Goal: Use online tool/utility: Utilize a website feature to perform a specific function

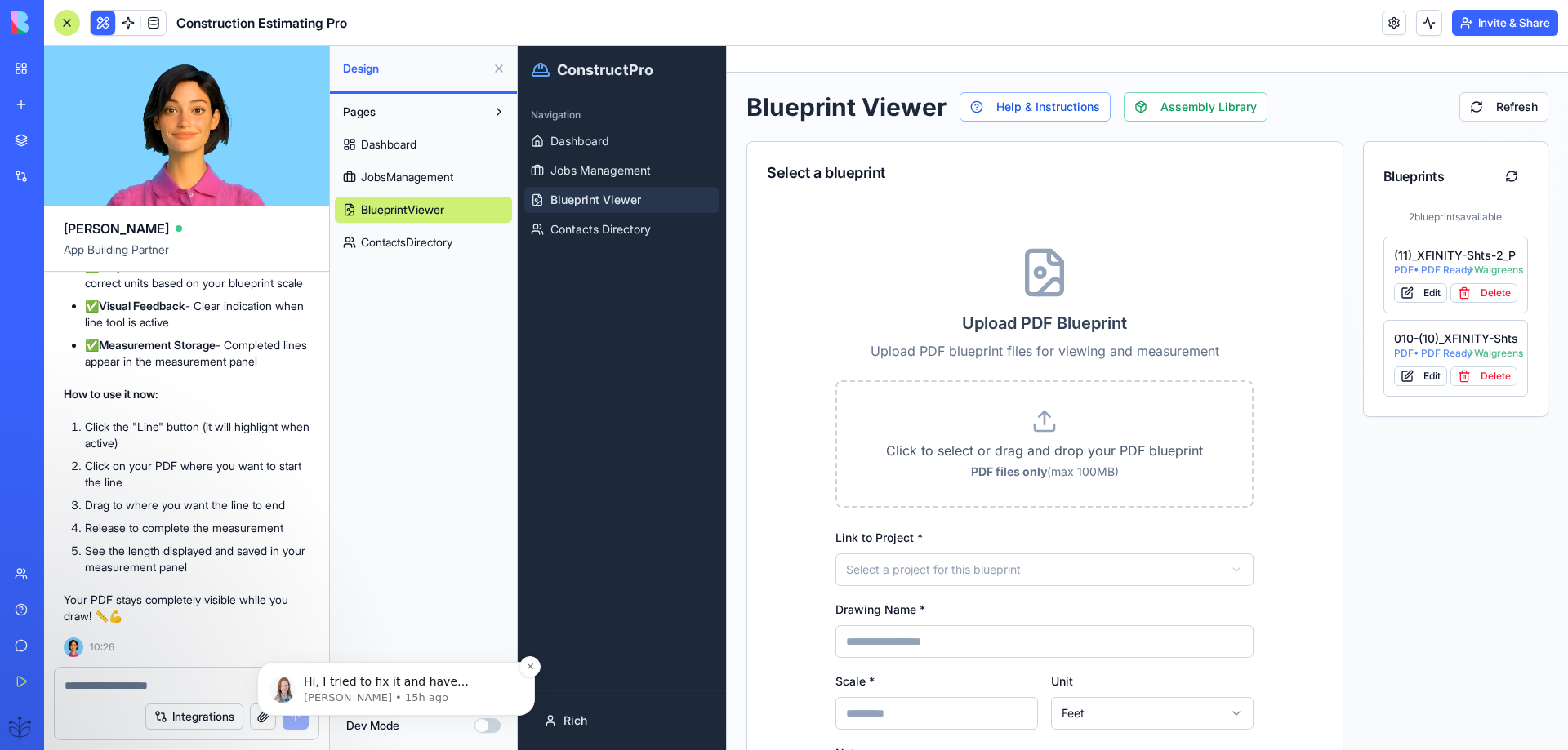
click at [356, 682] on p "Hi, I tried to fix it and have escalated it to one of our developers. I’ll upda…" at bounding box center [408, 682] width 211 height 17
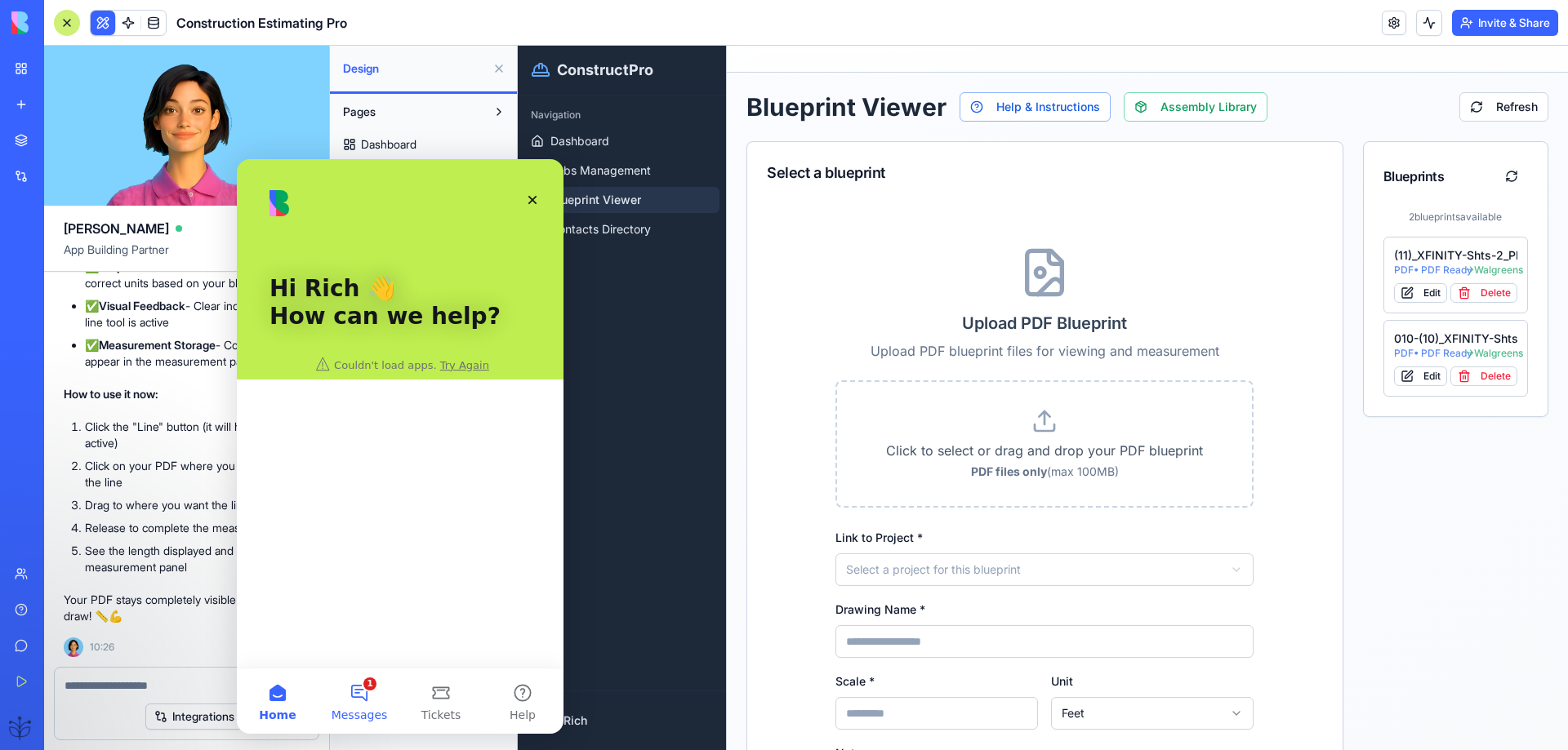
click at [356, 697] on button "1 Messages" at bounding box center [358, 701] width 81 height 66
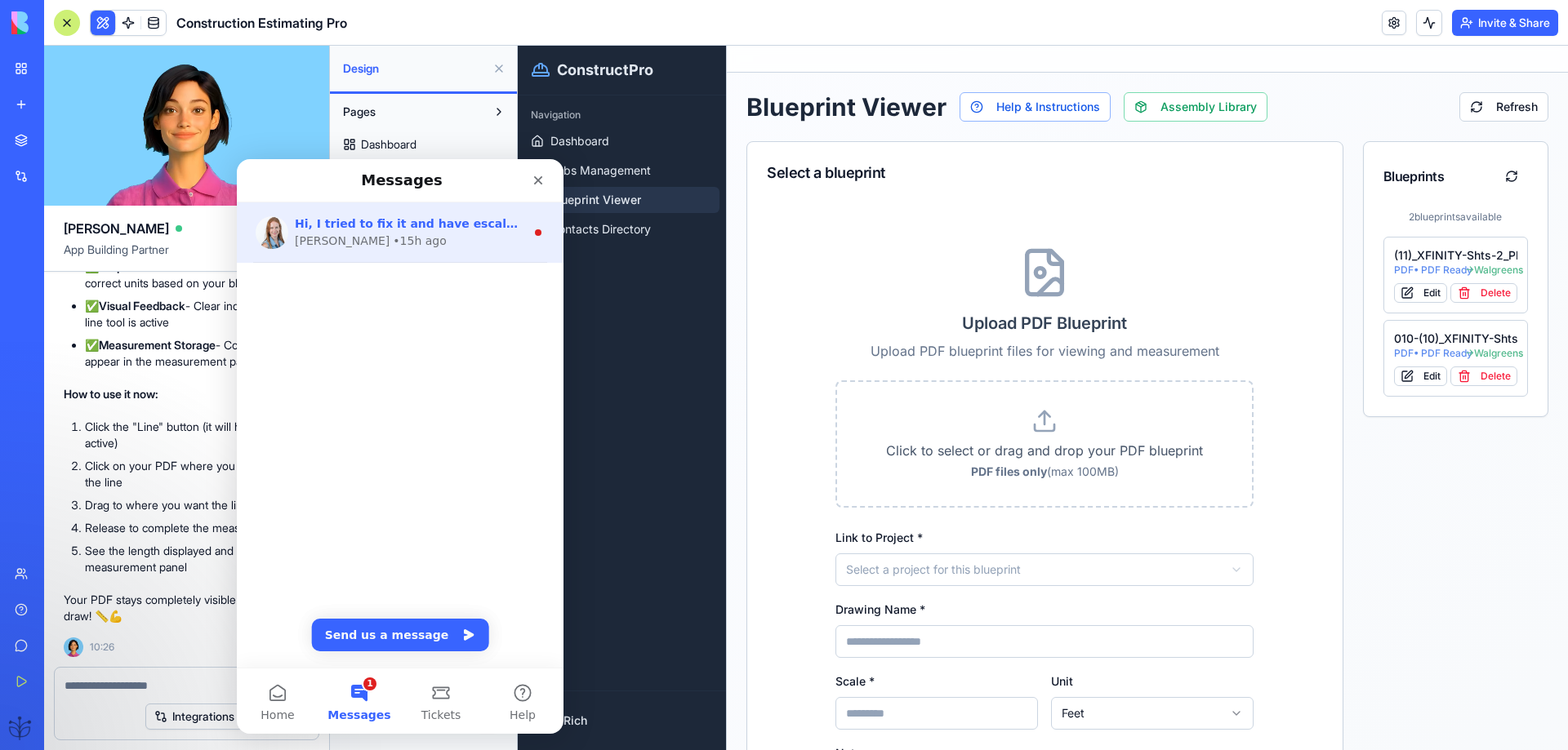
click at [393, 243] on div "• 15h ago" at bounding box center [419, 242] width 53 height 18
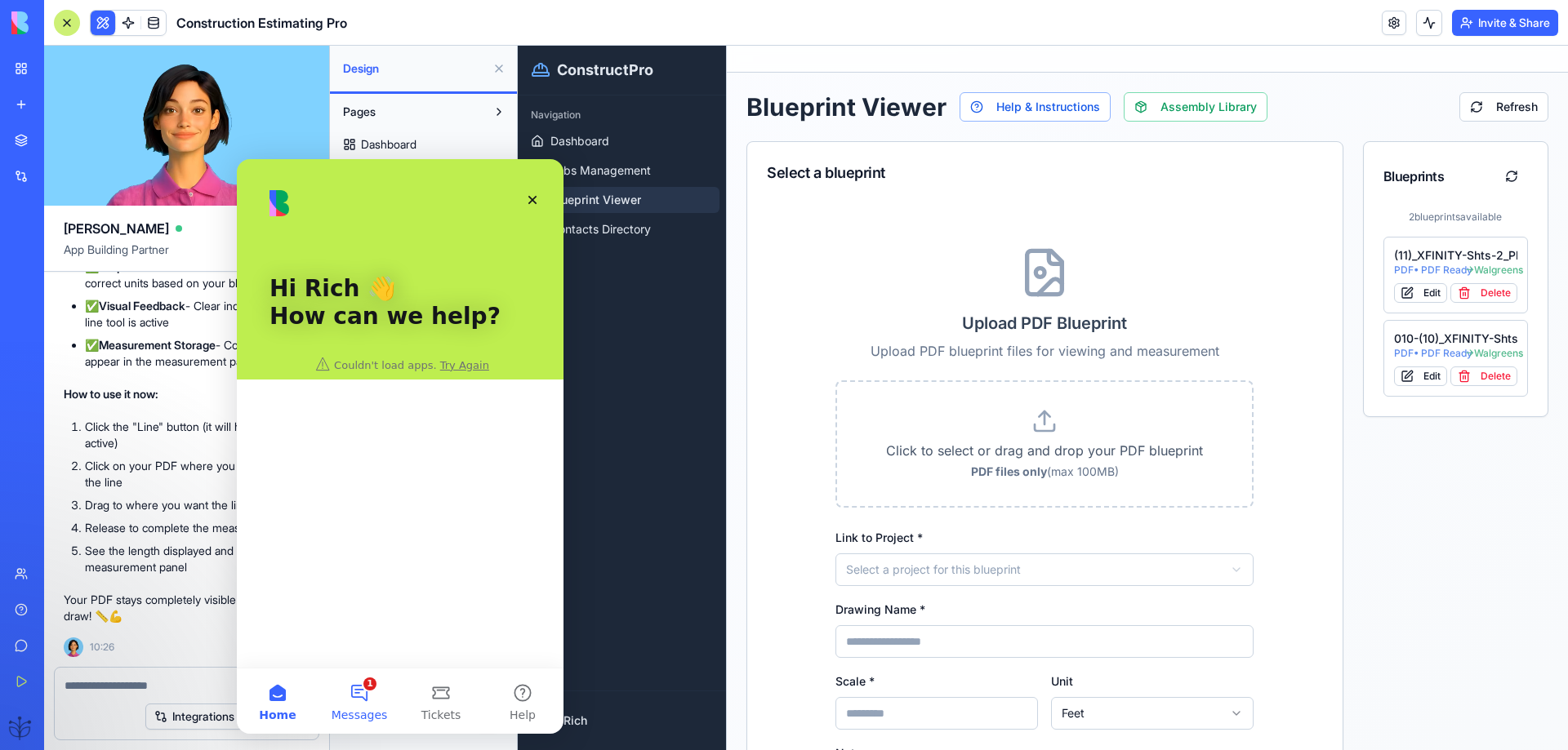
click at [380, 695] on button "1 Messages" at bounding box center [358, 701] width 81 height 66
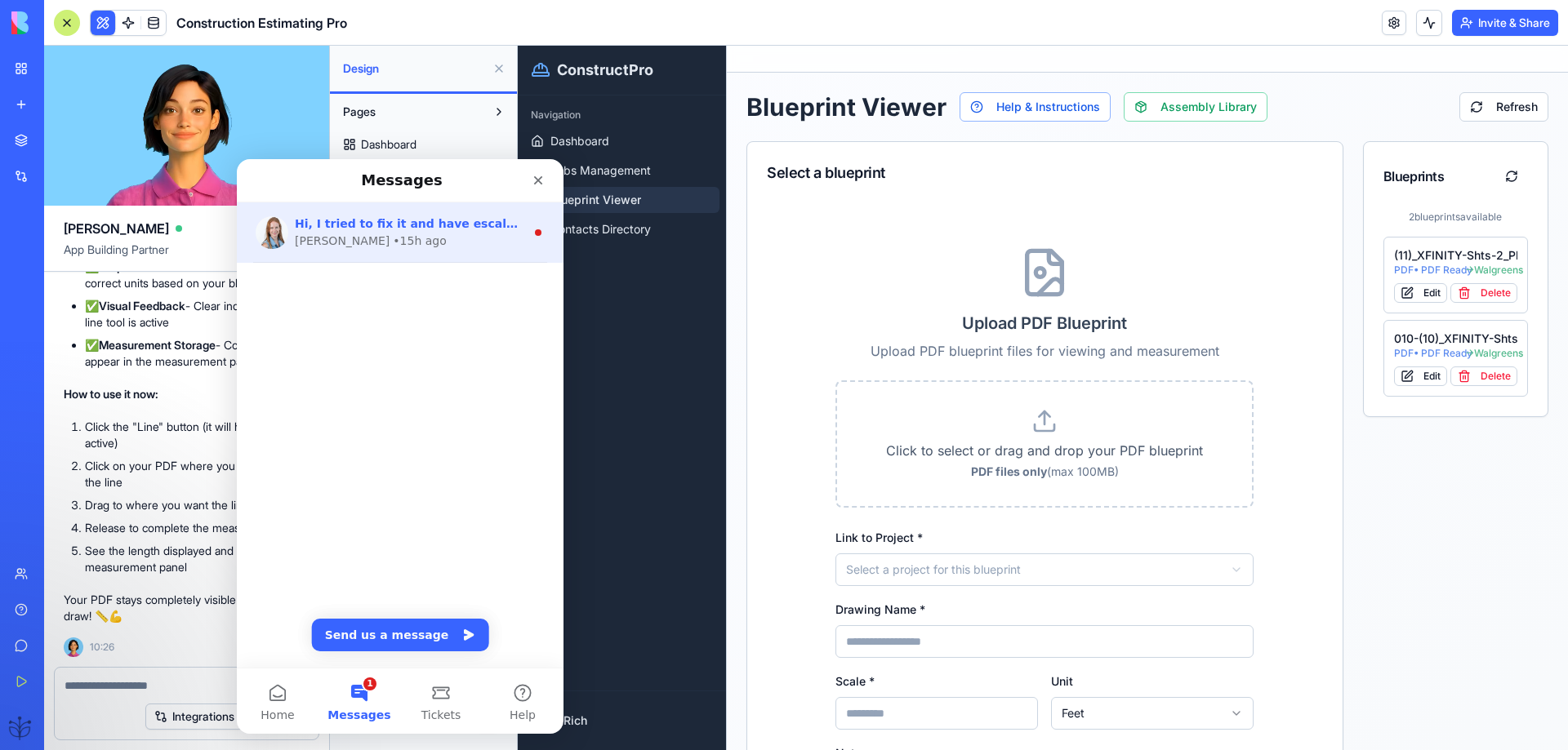
click at [427, 225] on span "Hi, I tried to fix it and have escalated it to one of our developers. I’ll upda…" at bounding box center [720, 223] width 850 height 13
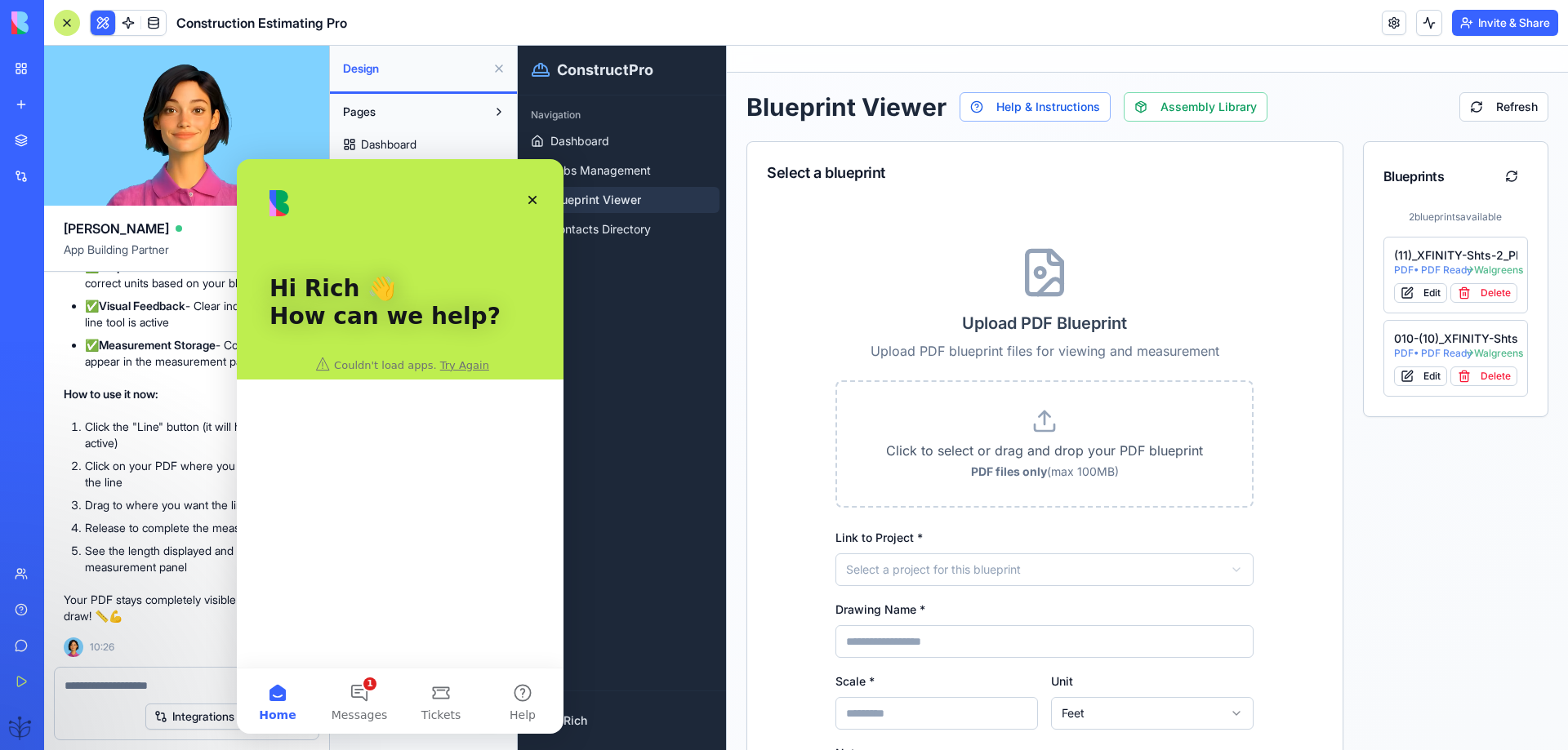
click at [448, 361] on div "Hi Rich 👋 How can we help?" at bounding box center [400, 269] width 294 height 220
click at [448, 370] on div "Hi Rich 👋 How can we help?" at bounding box center [400, 269] width 294 height 220
click at [359, 690] on button "1 Messages" at bounding box center [358, 701] width 81 height 66
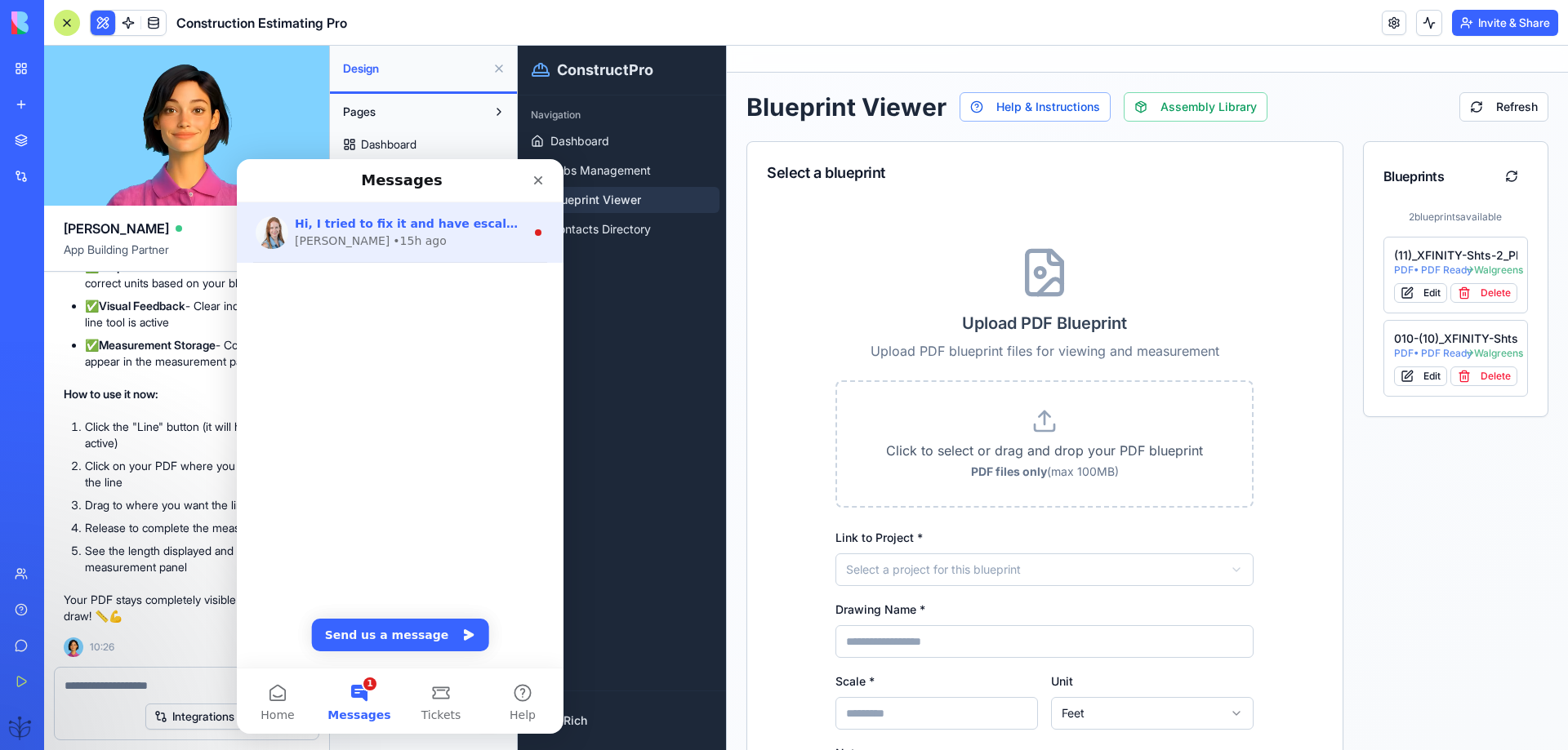
click at [317, 228] on span "Hi, I tried to fix it and have escalated it to one of our developers. I’ll upda…" at bounding box center [720, 223] width 850 height 13
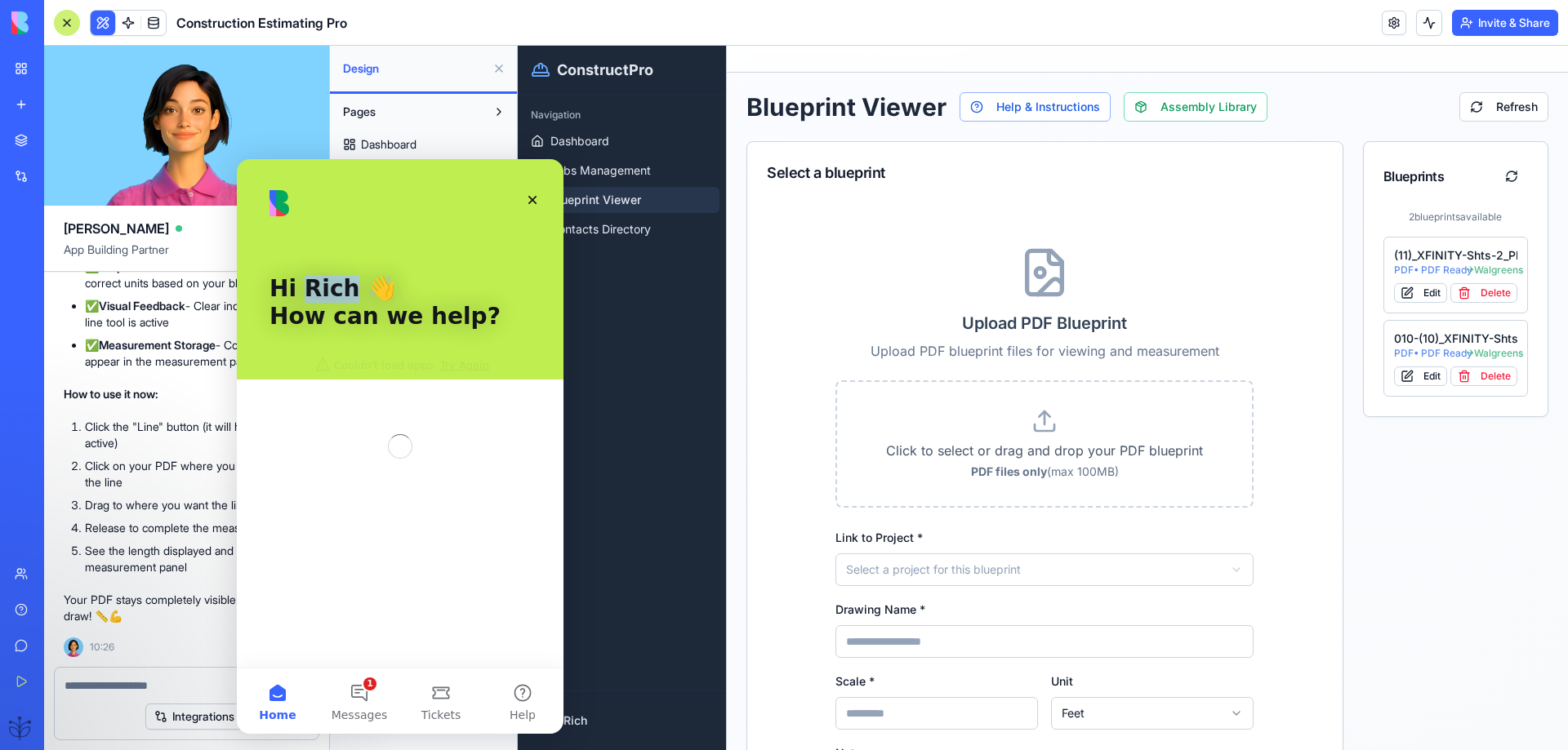
click at [317, 228] on div "Hi Rich 👋 How can we help?" at bounding box center [400, 269] width 294 height 220
click at [525, 194] on div "Close" at bounding box center [533, 200] width 29 height 29
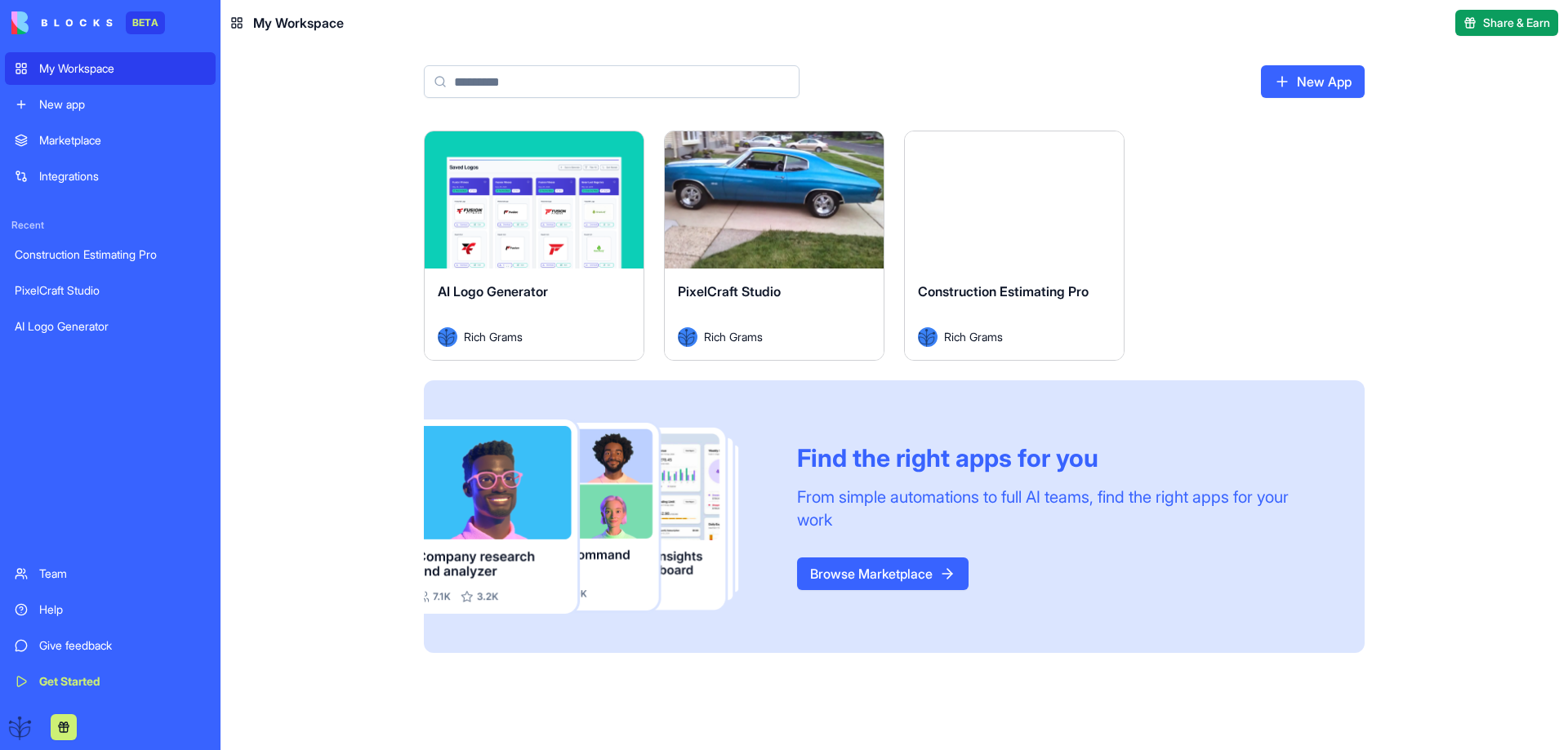
click at [949, 298] on span "Construction Estimating Pro" at bounding box center [1003, 291] width 170 height 17
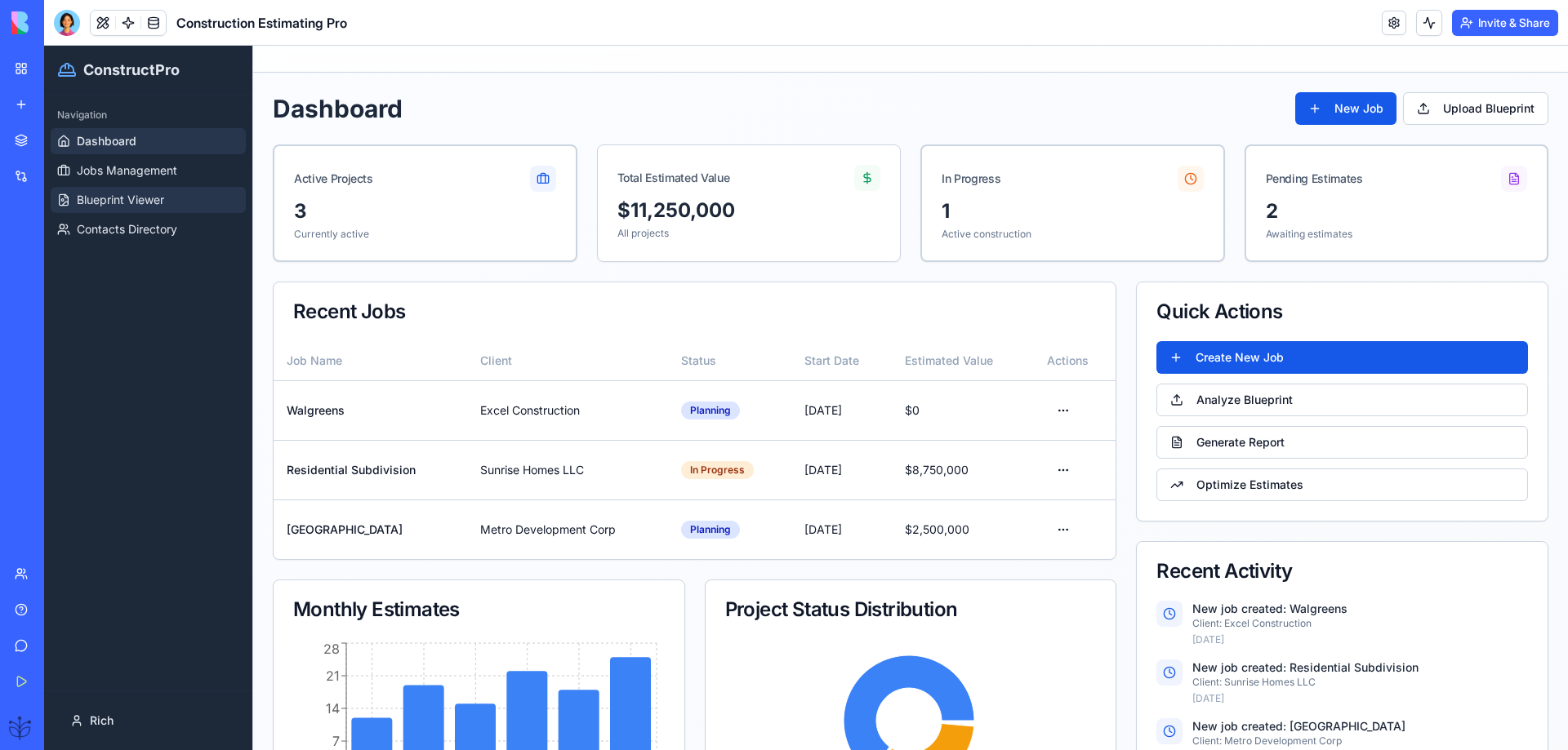
click at [151, 191] on link "Blueprint Viewer" at bounding box center [148, 200] width 195 height 26
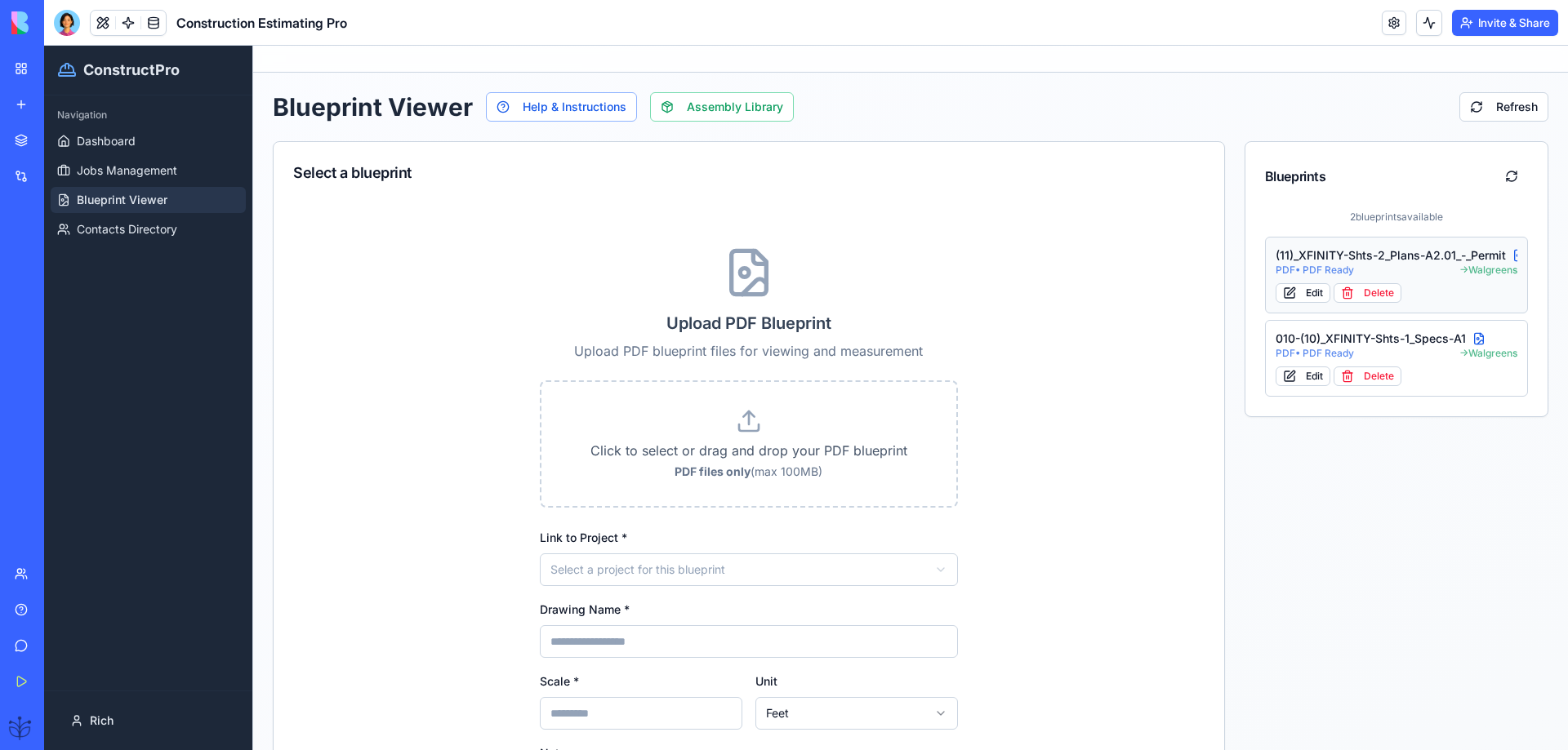
click at [1325, 248] on div "(11)_XFINITY-Shts-2_Plans-A2.01_-_Permit" at bounding box center [1397, 256] width 243 height 17
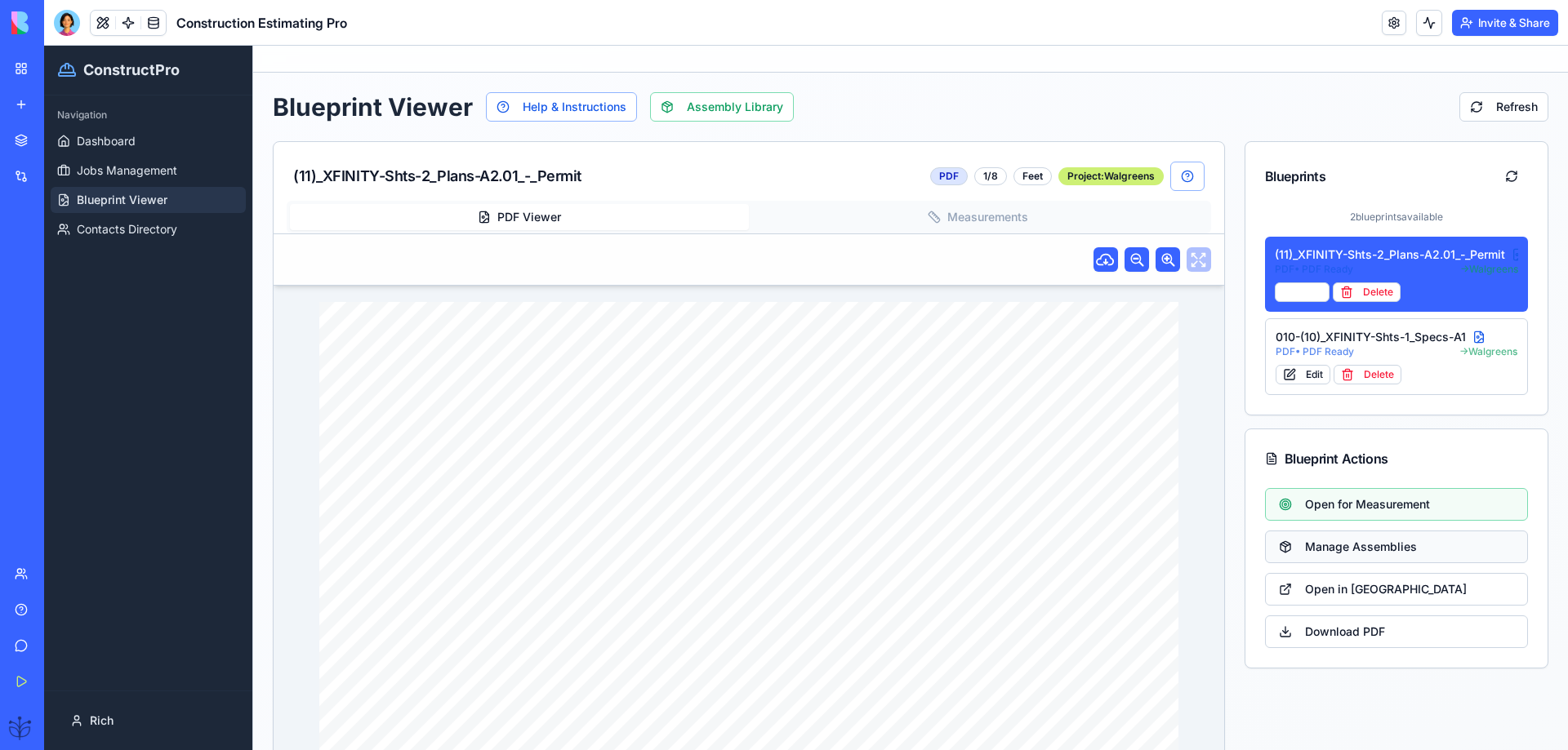
click at [1329, 550] on button "Manage Assemblies" at bounding box center [1397, 546] width 263 height 32
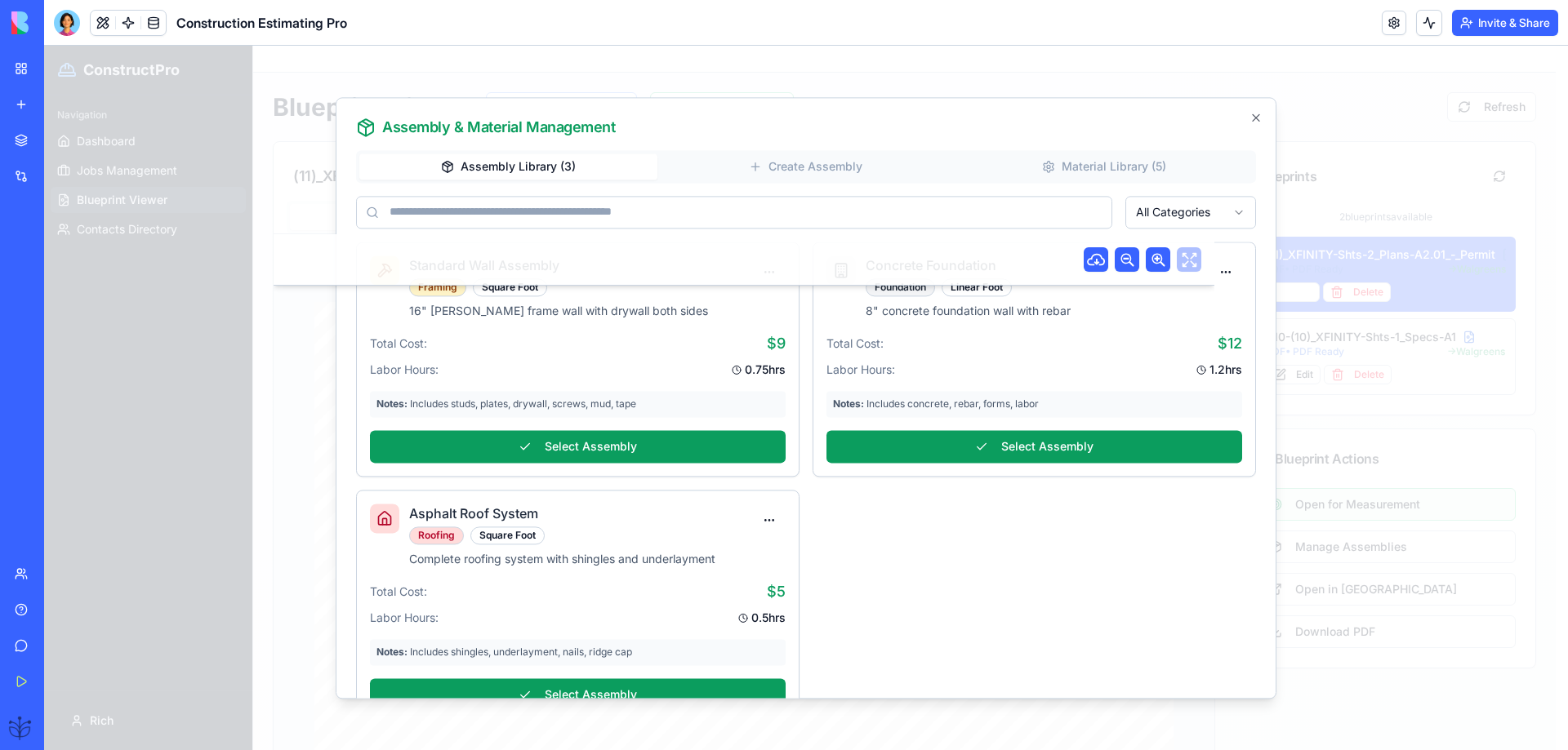
click at [430, 226] on div "All Categories Standard Wall Assembly Framing Square Foot 16" OC wood frame wal…" at bounding box center [806, 460] width 900 height 529
click at [1259, 119] on icon "button" at bounding box center [1256, 117] width 7 height 7
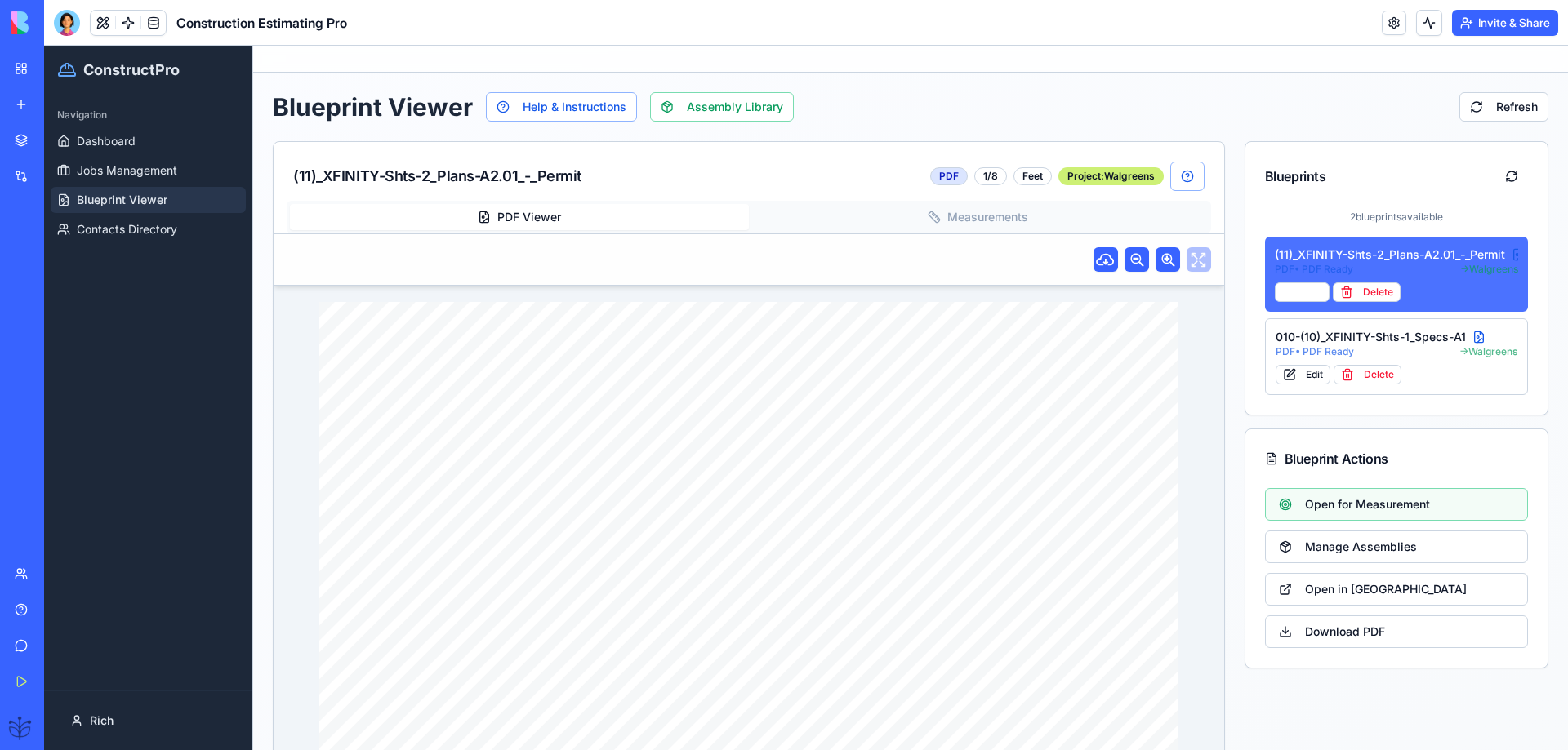
click at [1310, 258] on button "(11)_XFINITY-Shts-2_Plans-A2.01_-_Permit PDF • PDF Ready → Walgreens Edit Delete" at bounding box center [1397, 274] width 263 height 75
click at [1311, 256] on div "(11)_XFINITY-Shts-2_Plans-A2.01_-_Permit" at bounding box center [1397, 255] width 244 height 17
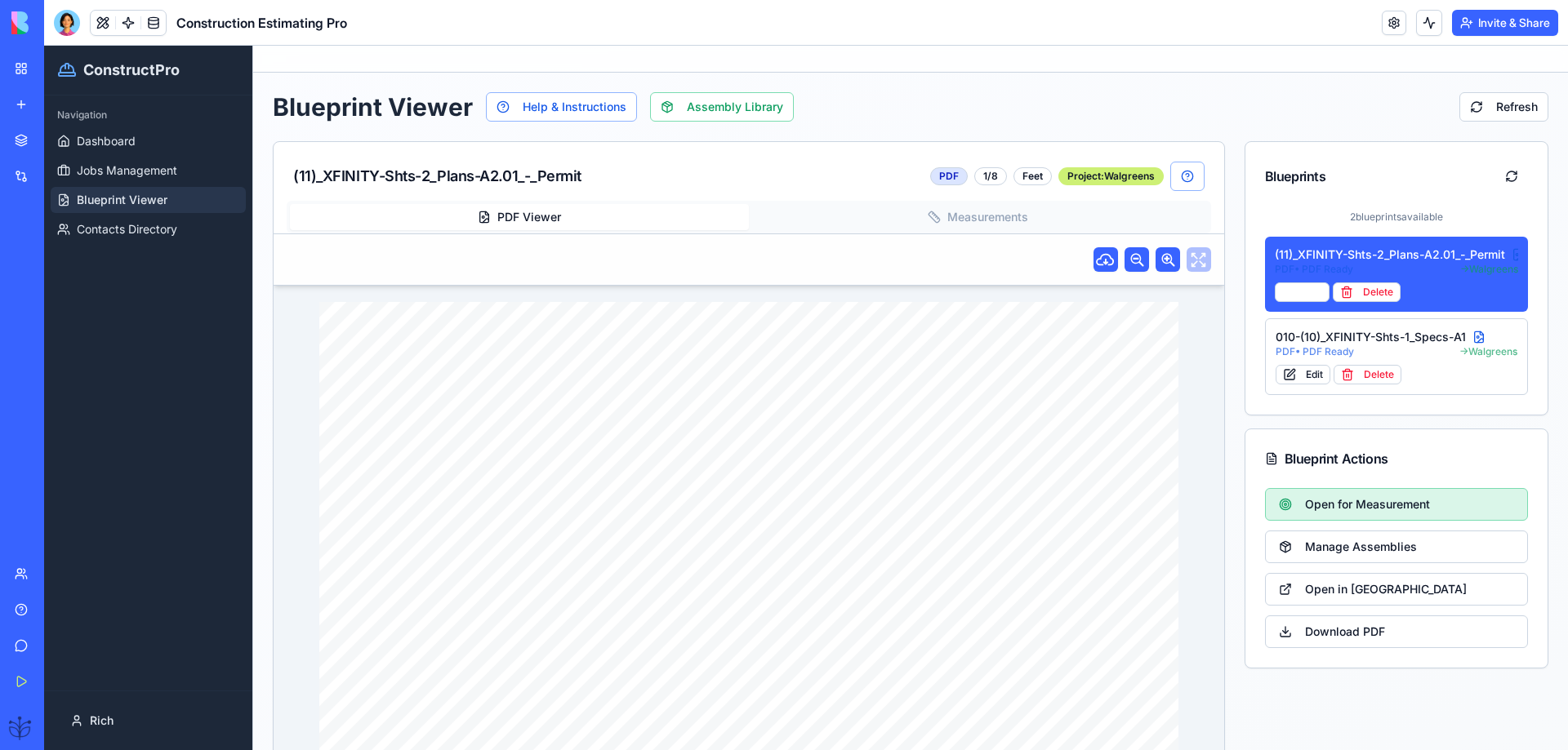
click at [1349, 504] on span "Open for Measurement" at bounding box center [1367, 504] width 125 height 17
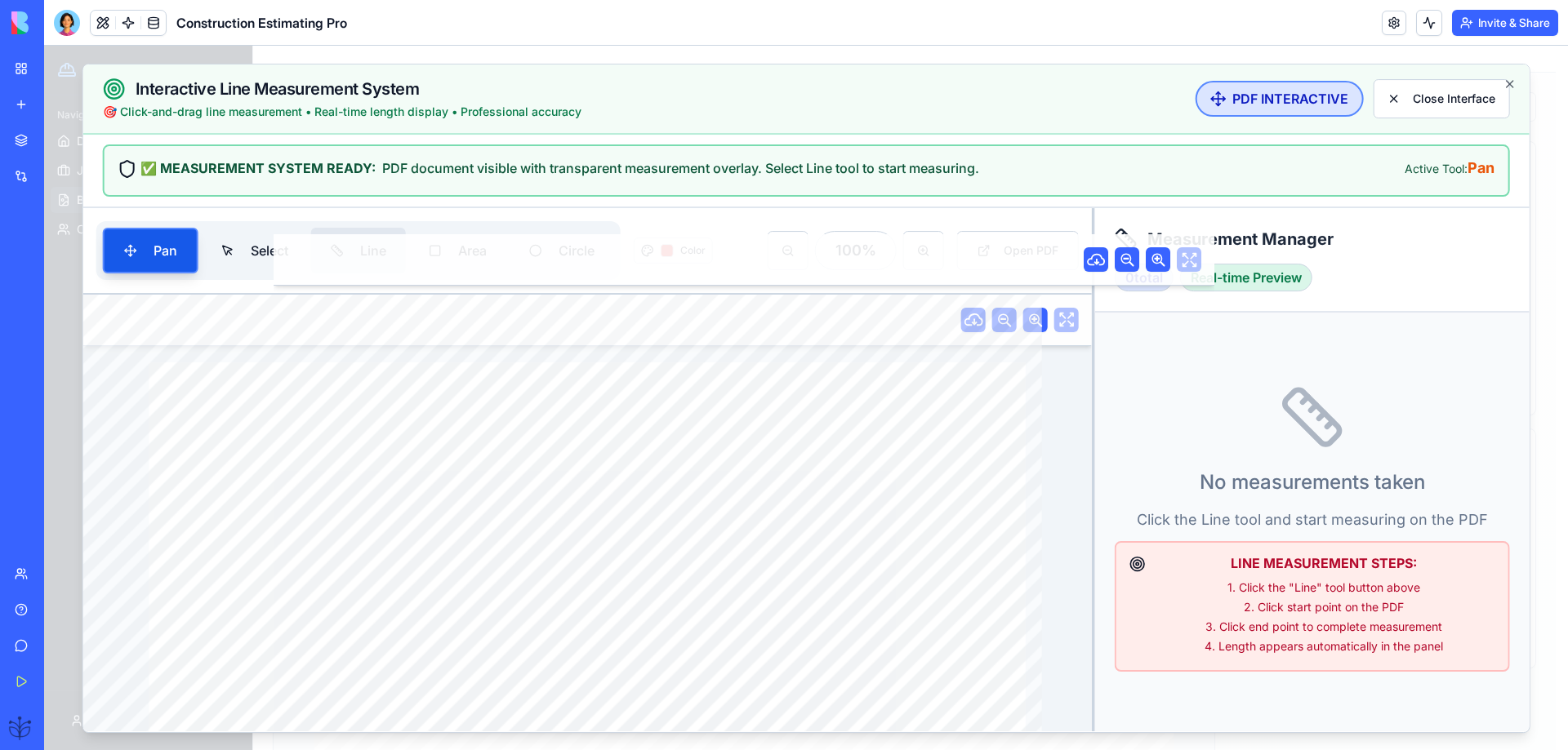
click at [344, 252] on button "Line" at bounding box center [358, 251] width 95 height 46
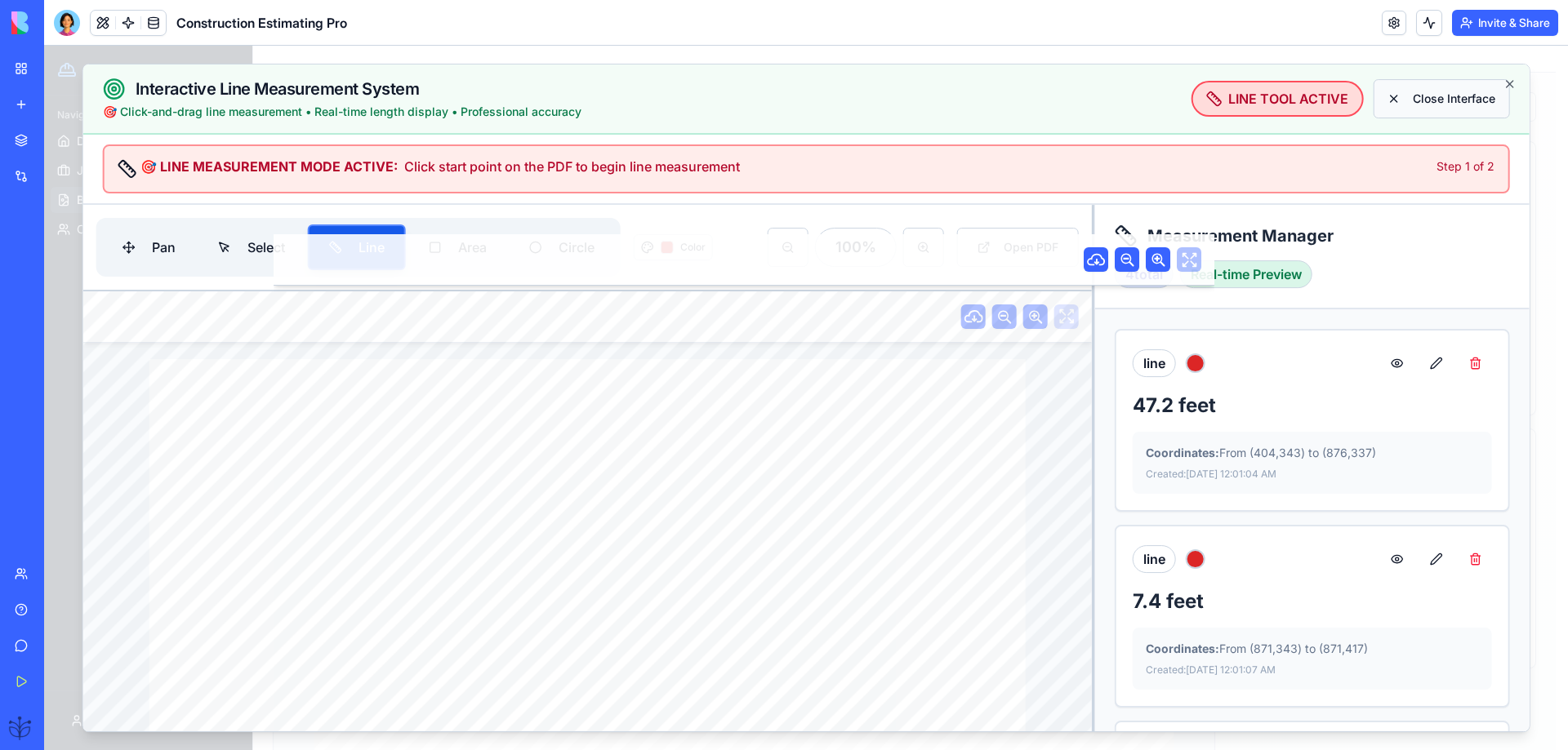
click at [1426, 96] on button "Close Interface" at bounding box center [1441, 99] width 136 height 39
